Goal: Task Accomplishment & Management: Use online tool/utility

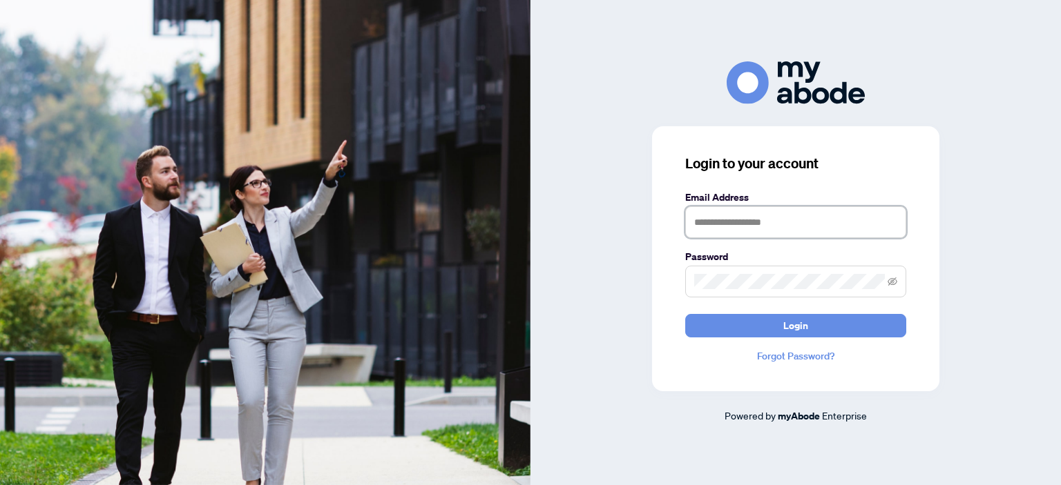
click at [739, 225] on input "text" at bounding box center [795, 222] width 221 height 32
type input "**********"
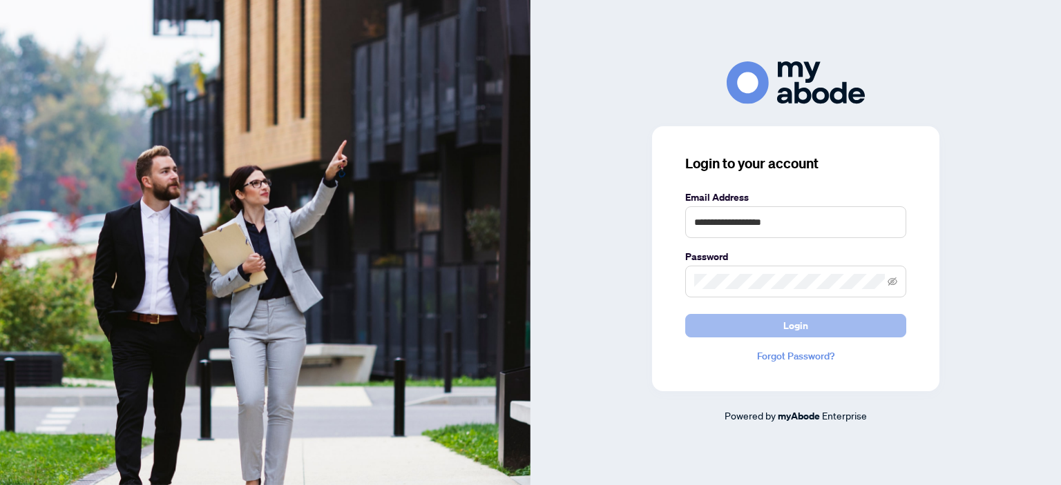
click at [783, 329] on span "Login" at bounding box center [795, 326] width 25 height 22
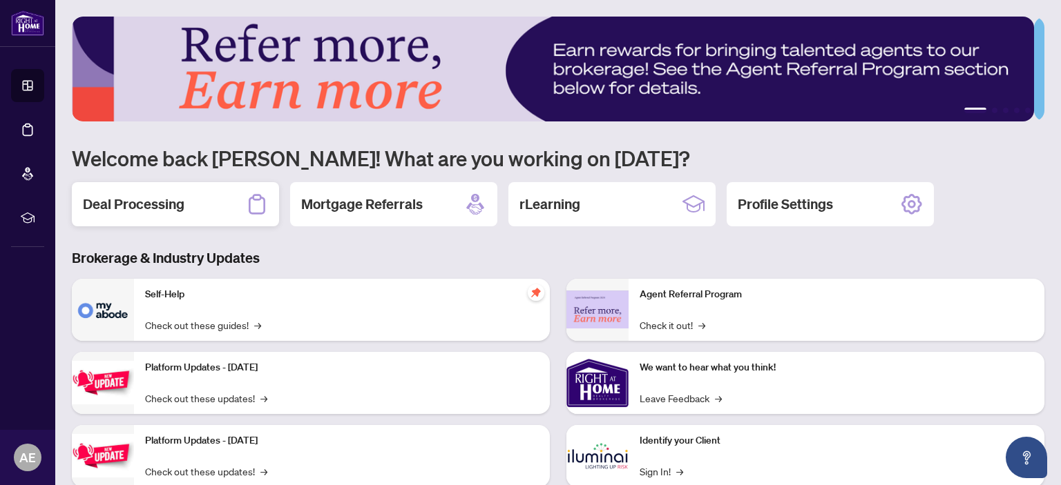
click at [180, 206] on h2 "Deal Processing" at bounding box center [133, 204] width 101 height 19
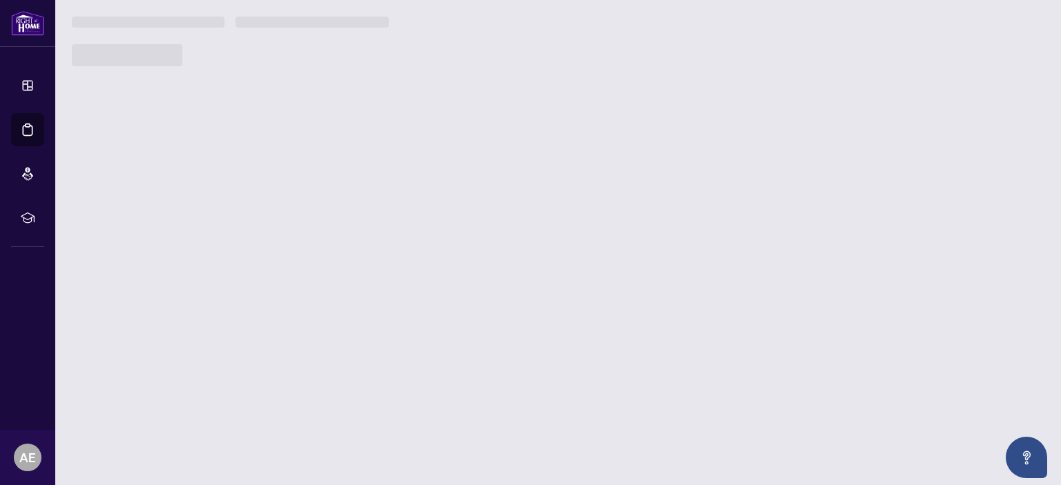
click at [180, 206] on main "1 2 3 4 5 Welcome back Ari! What are you working on today? Deal Processing Mort…" at bounding box center [557, 242] width 1005 height 485
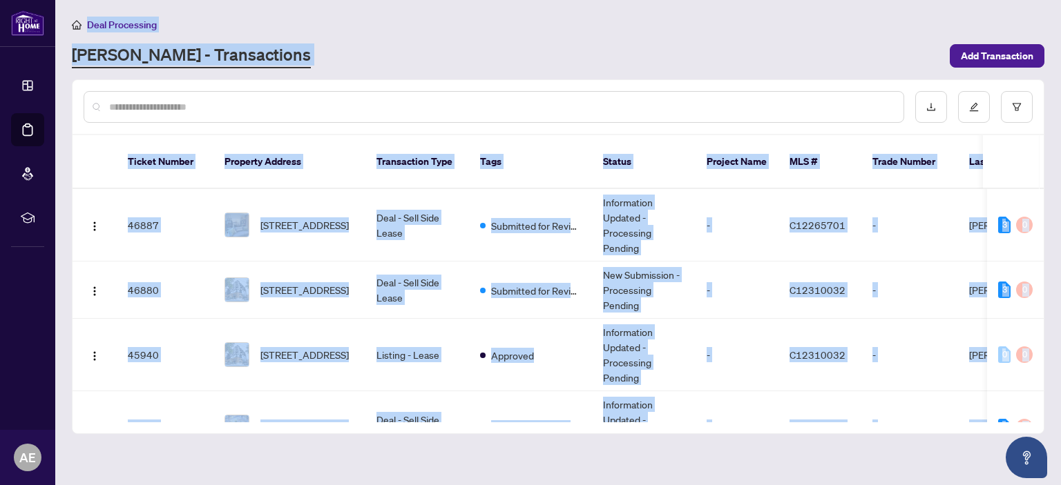
click at [461, 73] on main "Deal Processing RAHR - Transactions Add Transaction Ticket Number Property Addr…" at bounding box center [557, 242] width 1005 height 485
